Goal: Find specific page/section: Find specific page/section

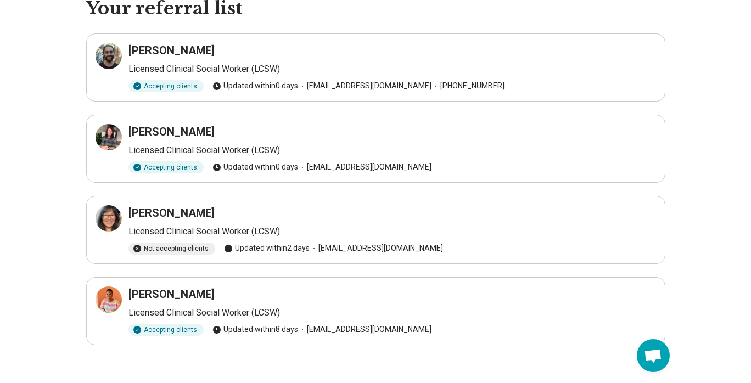
scroll to position [61, 0]
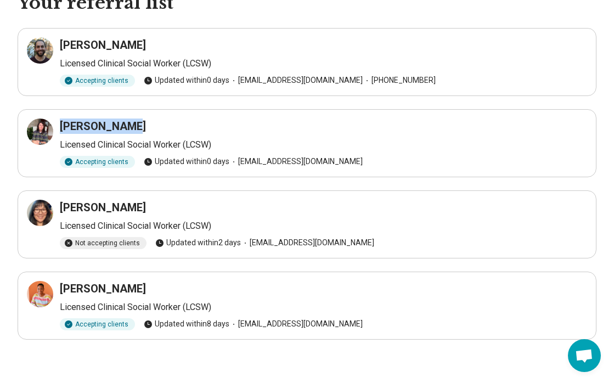
drag, startPoint x: 117, startPoint y: 127, endPoint x: 54, endPoint y: 122, distance: 63.3
click at [54, 122] on div "[PERSON_NAME] Licensed Clinical Social Worker (LCSW) Accepting clients Updated …" at bounding box center [307, 143] width 560 height 49
copy h3 "[PERSON_NAME]"
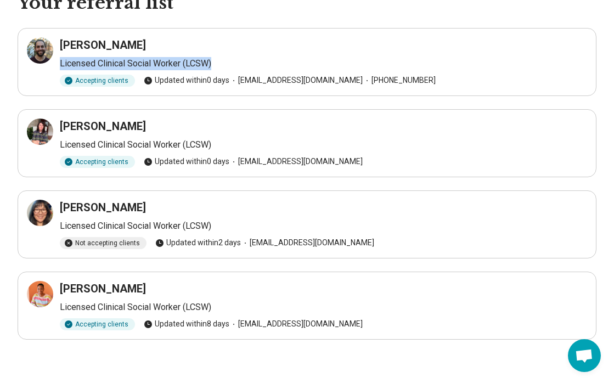
drag, startPoint x: 61, startPoint y: 64, endPoint x: 213, endPoint y: 65, distance: 152.5
click at [213, 65] on p "Licensed Clinical Social Worker (LCSW)" at bounding box center [323, 63] width 527 height 13
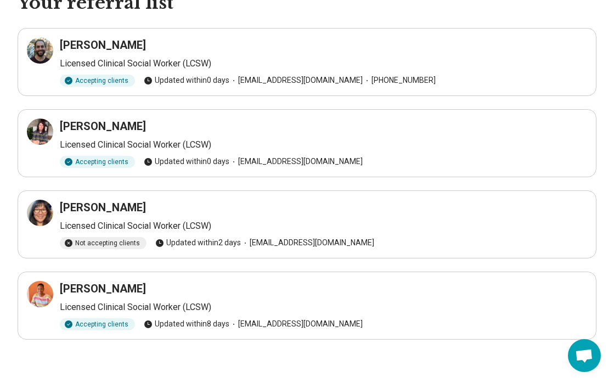
click at [118, 38] on h3 "[PERSON_NAME]" at bounding box center [103, 44] width 86 height 15
drag, startPoint x: 119, startPoint y: 41, endPoint x: 57, endPoint y: 40, distance: 62.5
click at [57, 40] on div "Asaf Zemah Licensed Clinical Social Worker (LCSW) Accepting clients Updated [DA…" at bounding box center [307, 61] width 560 height 49
copy h3 "[PERSON_NAME]"
